Goal: Navigation & Orientation: Find specific page/section

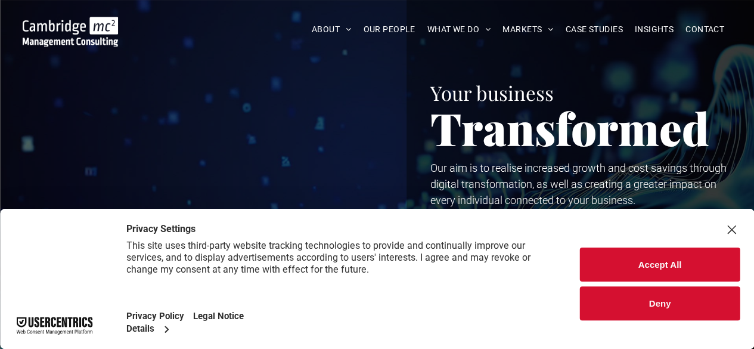
click at [654, 257] on button "Accept All" at bounding box center [660, 264] width 160 height 34
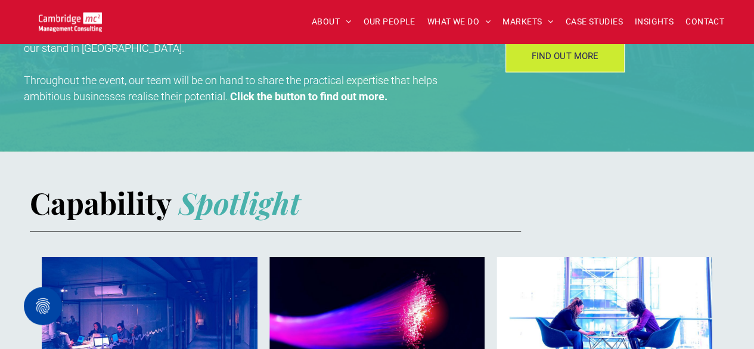
scroll to position [504, 0]
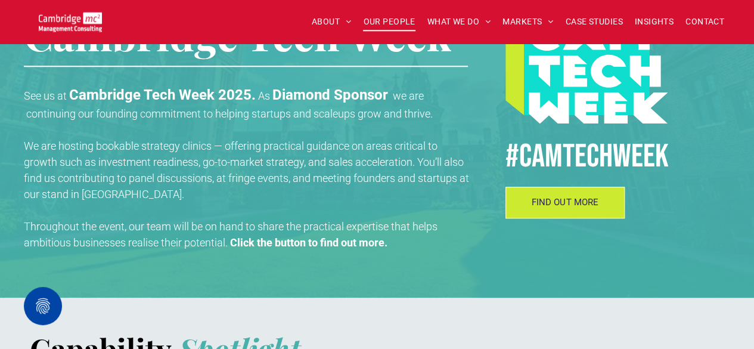
click at [394, 23] on span "OUR PEOPLE" at bounding box center [389, 22] width 52 height 18
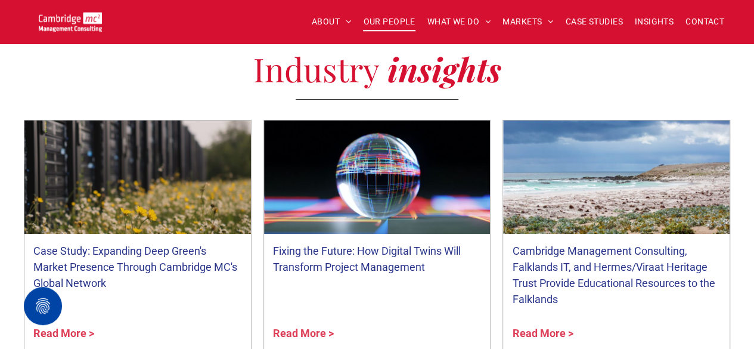
scroll to position [4290, 0]
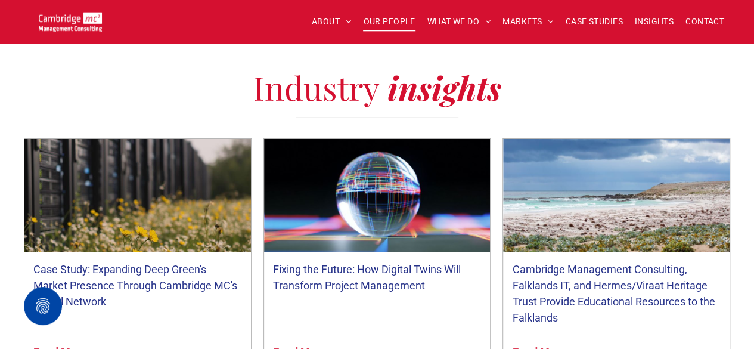
click at [203, 288] on link "Case Study: Expanding Deep Green's Market Presence Through Cambridge MC's Globa…" at bounding box center [137, 285] width 209 height 48
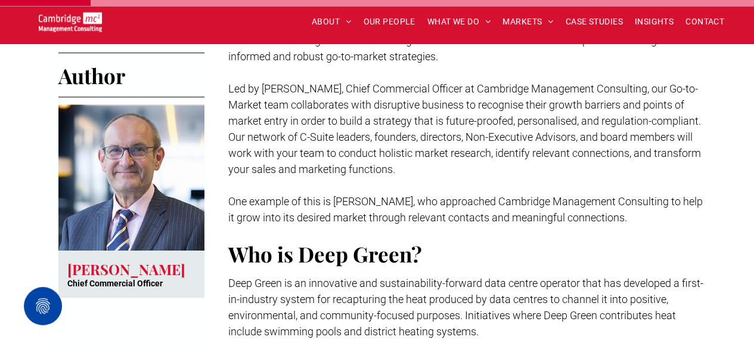
scroll to position [715, 0]
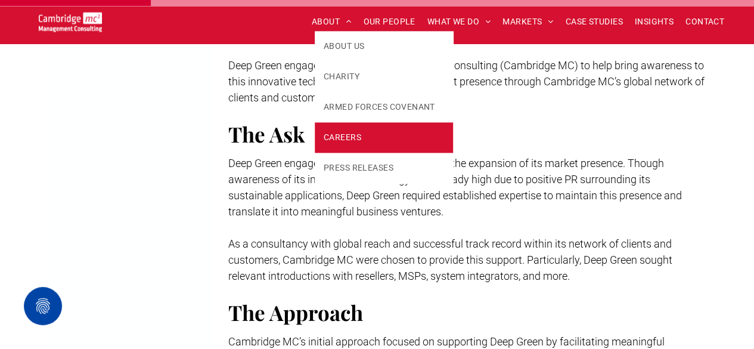
click at [338, 140] on span "CAREERS" at bounding box center [343, 137] width 38 height 13
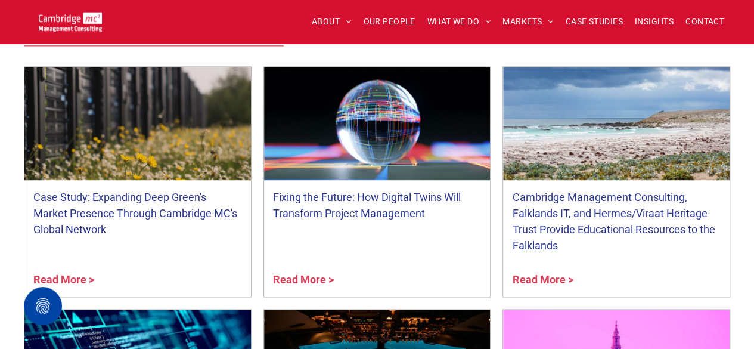
scroll to position [894, 0]
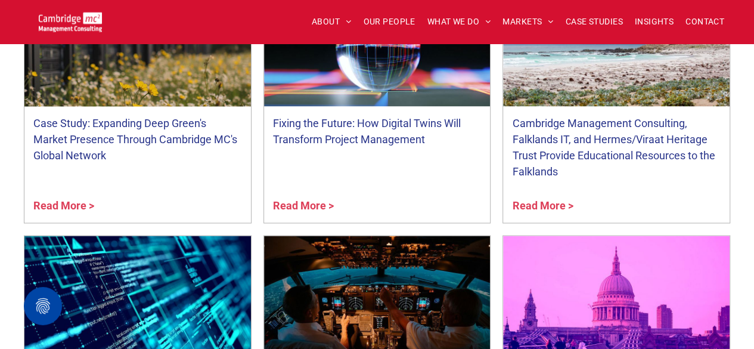
click at [88, 136] on link "Case Study: Expanding Deep Green's Market Presence Through Cambridge MC's Globa…" at bounding box center [137, 139] width 209 height 48
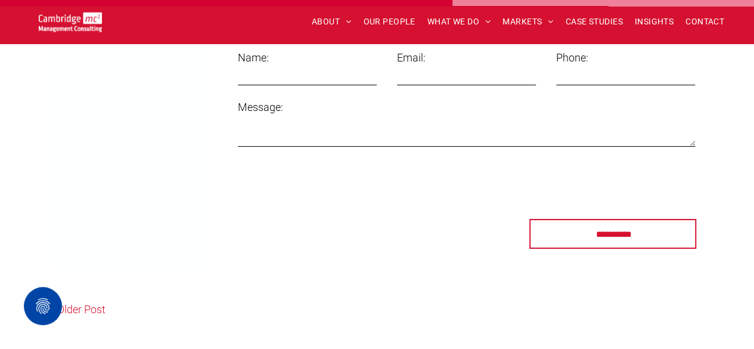
scroll to position [1966, 0]
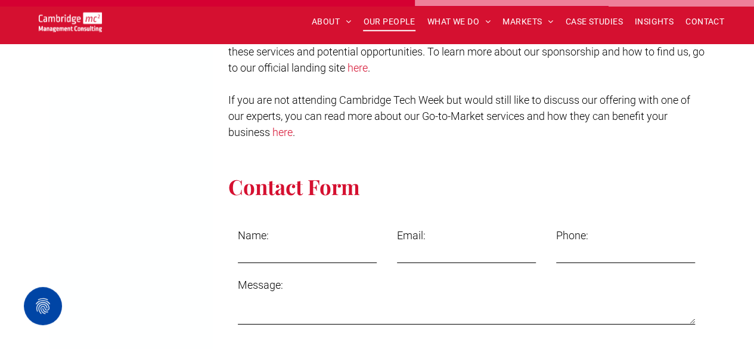
click at [385, 24] on span "OUR PEOPLE" at bounding box center [389, 22] width 52 height 18
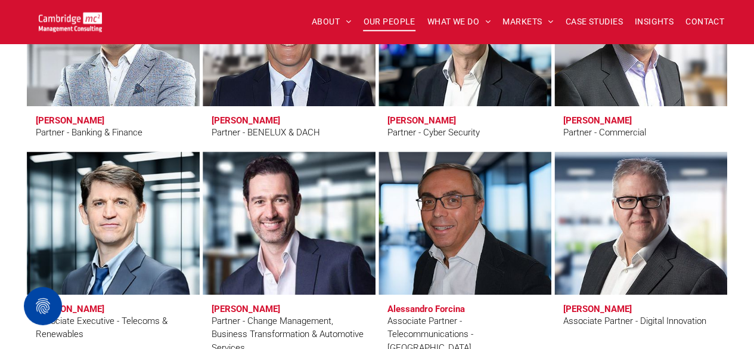
scroll to position [2573, 0]
